Goal: Task Accomplishment & Management: Complete application form

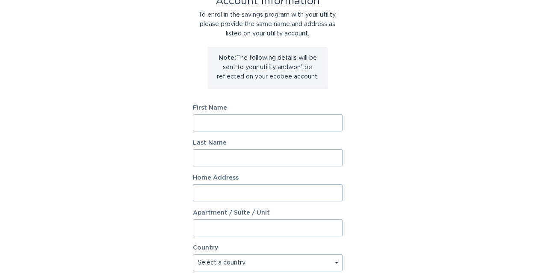
scroll to position [62, 0]
click at [218, 124] on input "First Name" at bounding box center [268, 121] width 150 height 17
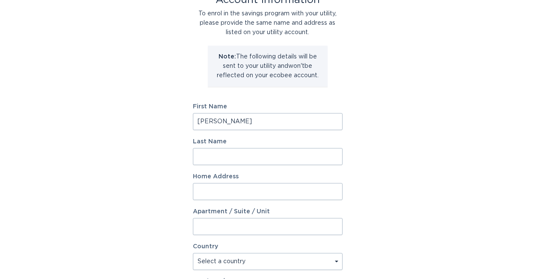
click at [211, 119] on input "Joe" at bounding box center [268, 121] width 150 height 17
type input "Joseph"
type input "Foti"
type input "2"
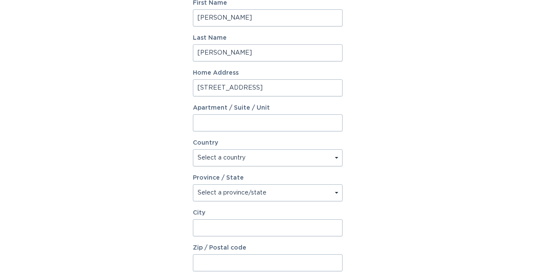
scroll to position [171, 0]
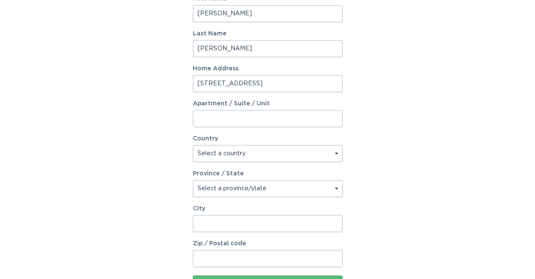
type input "3360 Roundlake Lane"
click at [217, 157] on select "Select a country Canada USA" at bounding box center [268, 153] width 150 height 17
select select "US"
click at [193, 145] on select "Select a country Canada USA" at bounding box center [268, 153] width 150 height 17
click at [217, 190] on select "Select a province/state Alabama Alaska American Samoa Arizona Arkansas Californ…" at bounding box center [268, 188] width 150 height 17
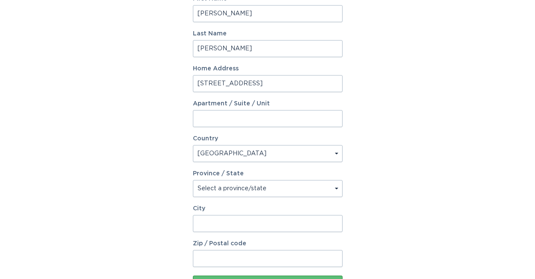
select select "IN"
click at [193, 180] on select "Select a province/state Alabama Alaska American Samoa Arizona Arkansas Californ…" at bounding box center [268, 188] width 150 height 17
click at [201, 227] on input "City" at bounding box center [268, 223] width 150 height 17
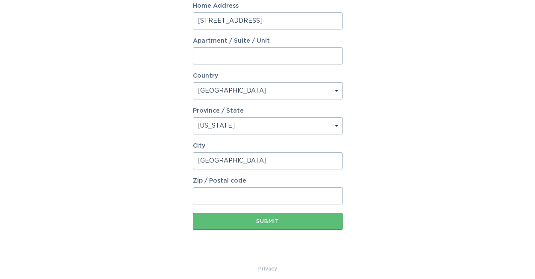
type input "Whitestown"
click at [212, 196] on input "Zip / Postal code" at bounding box center [268, 196] width 150 height 17
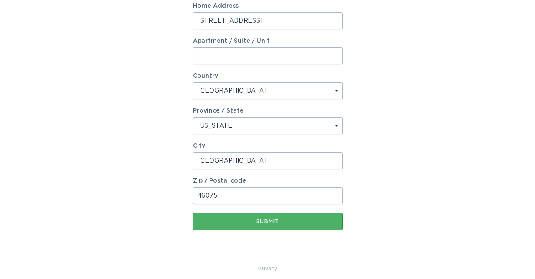
type input "46075"
click at [244, 223] on div "Submit" at bounding box center [267, 221] width 141 height 5
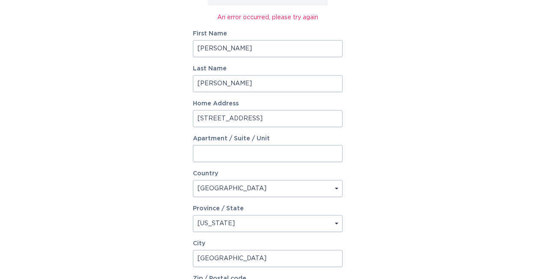
scroll to position [125, 0]
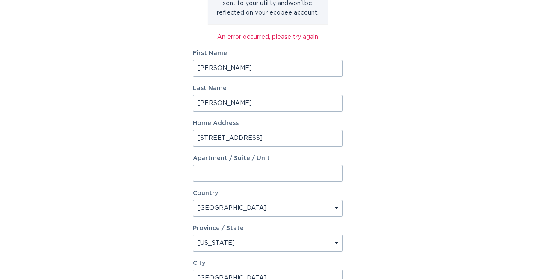
click at [222, 66] on input "Joseph" at bounding box center [268, 68] width 150 height 17
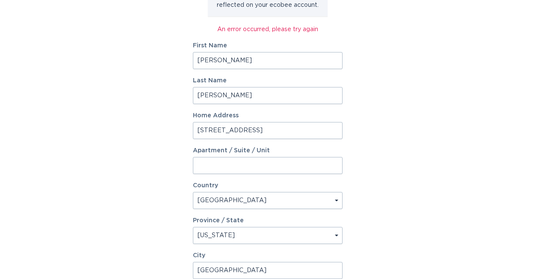
scroll to position [250, 0]
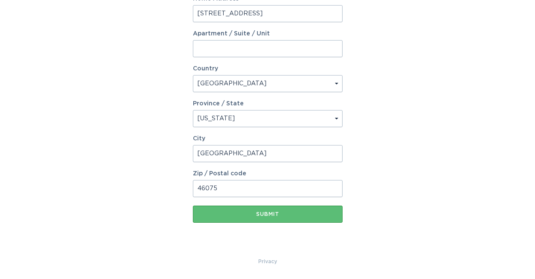
click at [193, 206] on button "Submit" at bounding box center [268, 214] width 150 height 17
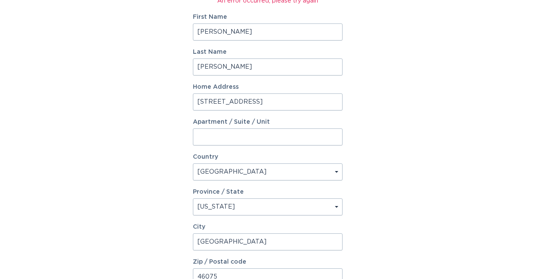
scroll to position [0, 0]
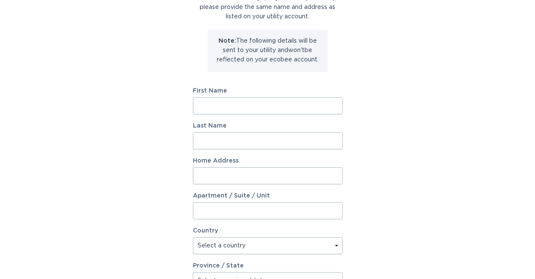
scroll to position [80, 0]
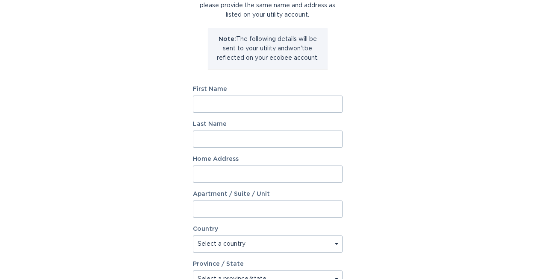
click at [201, 106] on input "First Name" at bounding box center [268, 104] width 150 height 17
type input "Joseph"
type input "[PERSON_NAME]"
type input "[STREET_ADDRESS]"
select select "US"
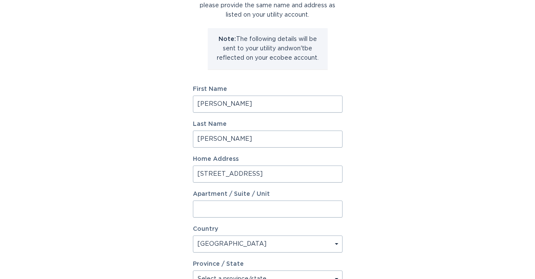
type input "Whitestown"
type input "46075"
select select "IN"
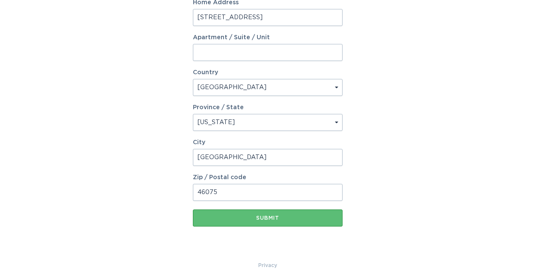
scroll to position [241, 0]
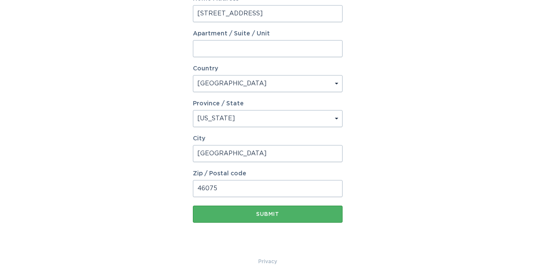
click at [258, 213] on div "Submit" at bounding box center [267, 214] width 141 height 5
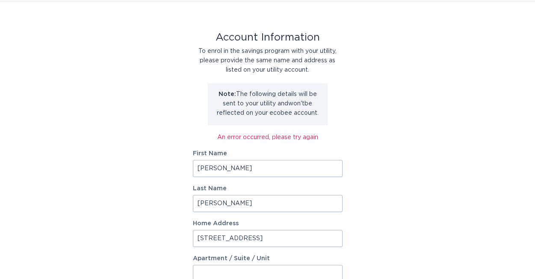
scroll to position [0, 0]
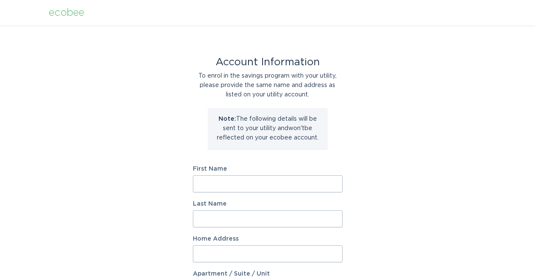
click at [239, 179] on input "First Name" at bounding box center [268, 184] width 150 height 17
type input "[PERSON_NAME]"
type input "3360 Roundlake Lane"
select select "US"
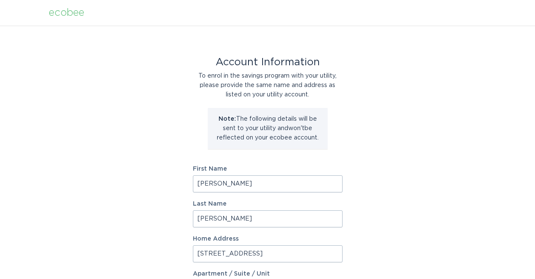
type input "Whitestown"
type input "46075"
select select "IN"
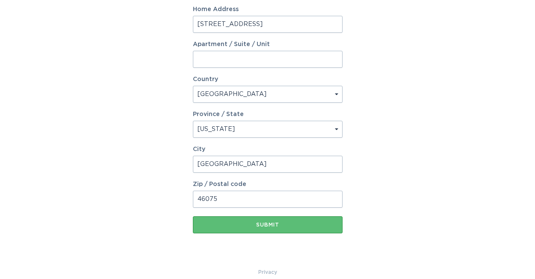
scroll to position [231, 0]
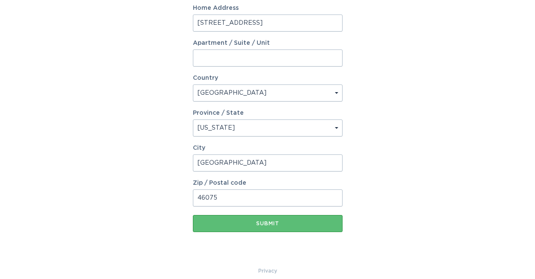
click at [248, 234] on div "Account Information To enrol in the savings program with your utility, please p…" at bounding box center [268, 30] width 150 height 472
click at [244, 223] on div "Submit" at bounding box center [267, 223] width 141 height 5
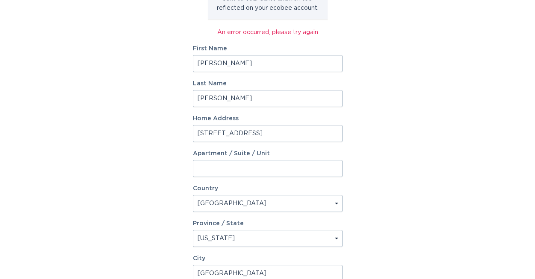
scroll to position [0, 0]
